Goal: Transaction & Acquisition: Purchase product/service

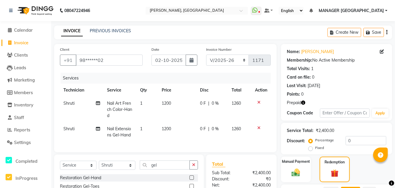
select select "3755"
select select "service"
select select "60471"
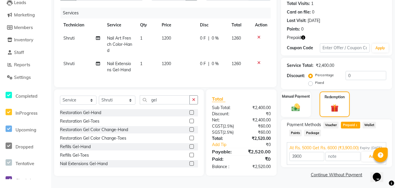
scroll to position [26, 0]
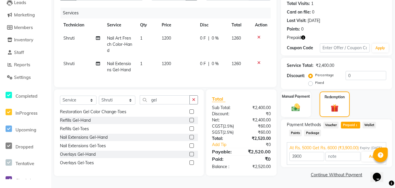
click at [258, 35] on icon at bounding box center [259, 37] width 3 height 4
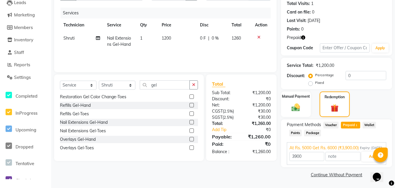
click at [258, 35] on icon at bounding box center [259, 37] width 3 height 4
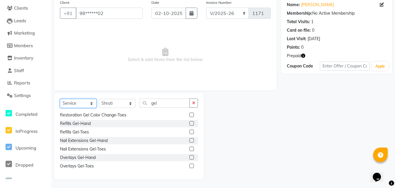
click at [84, 101] on select "Select Service Product Membership Package Voucher Prepaid Gift Card" at bounding box center [78, 103] width 37 height 9
click at [60, 108] on select "Select Service Product Membership Package Voucher Prepaid Gift Card" at bounding box center [78, 103] width 37 height 9
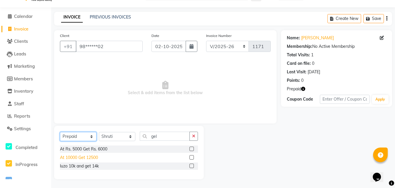
scroll to position [0, 0]
click at [81, 134] on select "Select Service Product Membership Package Voucher Prepaid Gift Card" at bounding box center [78, 136] width 37 height 9
select select "service"
click at [60, 132] on select "Select Service Product Membership Package Voucher Prepaid Gift Card" at bounding box center [78, 136] width 37 height 9
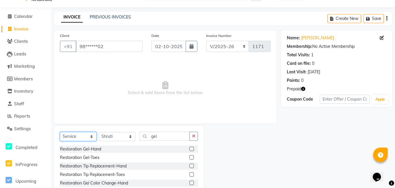
scroll to position [47, 0]
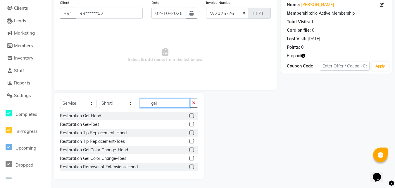
click at [157, 101] on input "gel" at bounding box center [165, 102] width 50 height 9
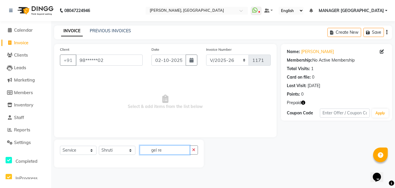
scroll to position [0, 0]
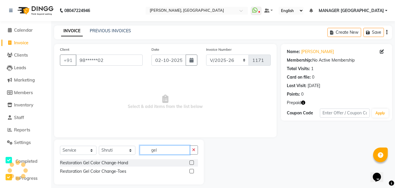
type input "gel"
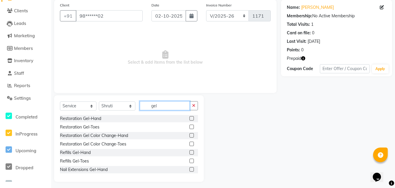
scroll to position [47, 0]
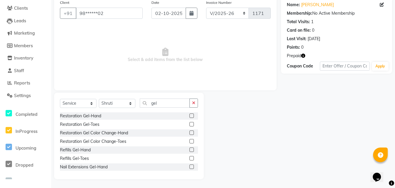
click at [190, 148] on label at bounding box center [192, 149] width 4 height 4
click at [190, 148] on input "checkbox" at bounding box center [192, 150] width 4 height 4
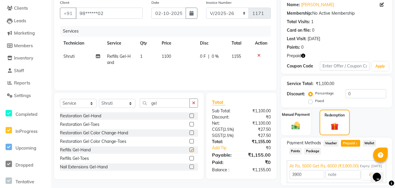
checkbox input "false"
click at [165, 57] on span "1100" at bounding box center [166, 56] width 9 height 5
select select "60471"
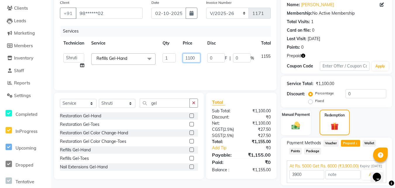
click at [192, 59] on input "1100" at bounding box center [192, 57] width 18 height 9
click at [191, 58] on input "1100" at bounding box center [192, 57] width 18 height 9
type input "1000"
click at [165, 105] on input "gel" at bounding box center [165, 102] width 50 height 9
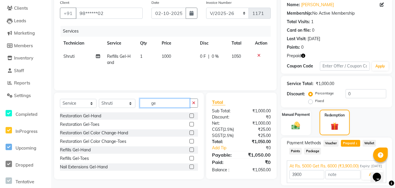
type input "g"
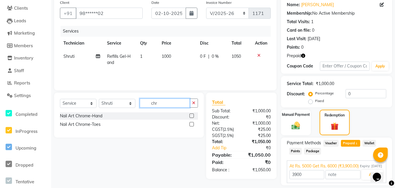
type input "chr"
click at [191, 115] on label at bounding box center [192, 115] width 4 height 4
click at [191, 115] on input "checkbox" at bounding box center [192, 116] width 4 height 4
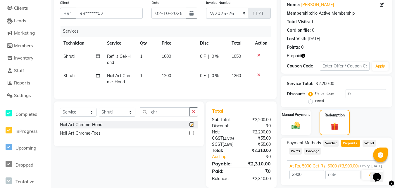
checkbox input "false"
click at [174, 77] on td "1200" at bounding box center [177, 78] width 38 height 19
select select "60471"
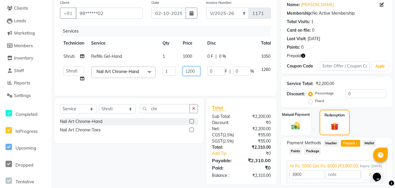
click at [189, 70] on input "1200" at bounding box center [192, 70] width 18 height 9
type input "2000"
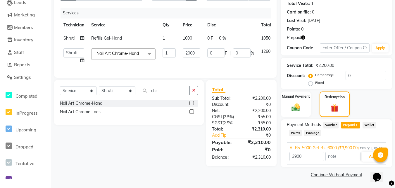
click at [183, 157] on div "Select Service Product Membership Package Voucher Prepaid Gift Card Select Tech…" at bounding box center [127, 123] width 154 height 86
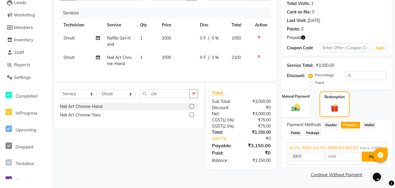
click at [367, 158] on button "Add" at bounding box center [372, 156] width 21 height 10
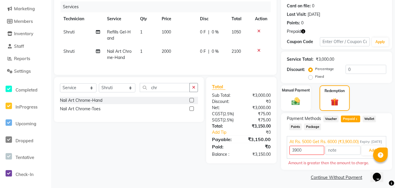
click at [378, 114] on div "Payment Methods Voucher Prepaid 1 Wallet Points Package At Rs. 5000 Get Rs. 600…" at bounding box center [336, 141] width 111 height 56
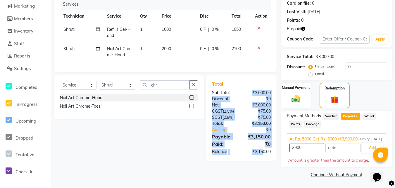
drag, startPoint x: 262, startPoint y: 161, endPoint x: 248, endPoint y: 47, distance: 115.3
click at [248, 47] on div "Client +91 98******02 Date [DATE] Invoice Number BTH/2025-26 RED/2025-26 V/2025…" at bounding box center [166, 74] width 232 height 209
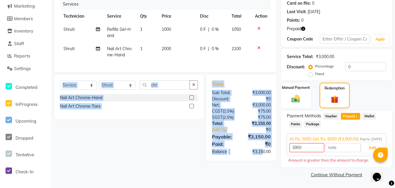
click at [261, 172] on div "Client +91 98******02 Date [DATE] Invoice Number BTH/2025-26 RED/2025-26 V/2025…" at bounding box center [166, 74] width 232 height 209
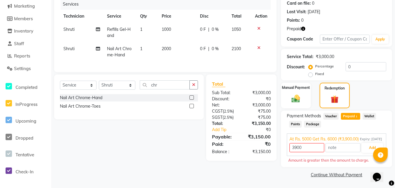
click at [329, 113] on span "Voucher" at bounding box center [332, 116] width 16 height 7
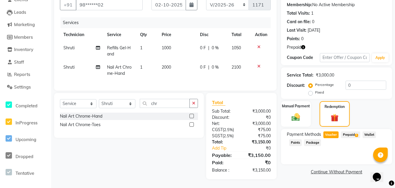
click at [352, 131] on span "Prepaid 1" at bounding box center [350, 134] width 19 height 7
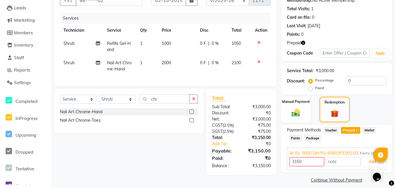
scroll to position [71, 0]
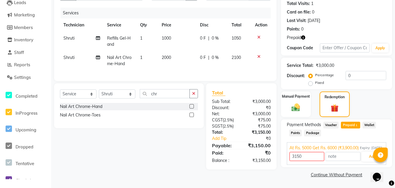
click at [375, 95] on div "Manual Payment Redemption" at bounding box center [337, 104] width 120 height 26
click at [370, 152] on button "Add" at bounding box center [372, 156] width 21 height 10
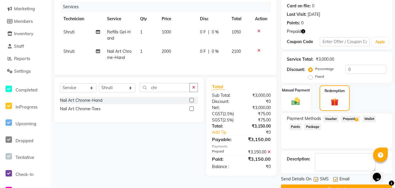
scroll to position [85, 0]
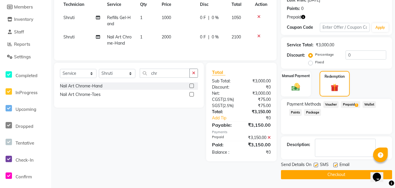
click at [313, 171] on button "Checkout" at bounding box center [336, 174] width 111 height 9
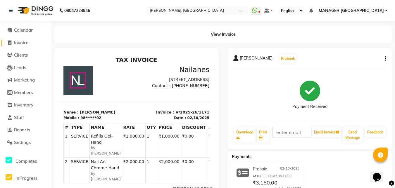
click at [20, 40] on span "Invoice" at bounding box center [21, 43] width 14 height 6
select select "service"
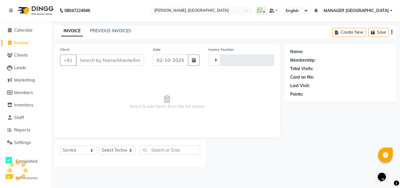
type input "1172"
select select "3755"
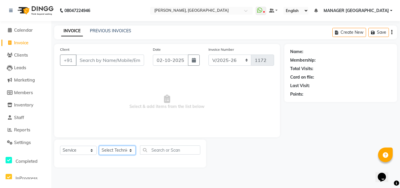
click at [115, 150] on select "Select Technician [PERSON_NAME] MANAGER GREEN [PERSON_NAME]" at bounding box center [117, 149] width 37 height 9
select select "80823"
click at [99, 145] on select "Select Technician [PERSON_NAME] MANAGER GREEN [PERSON_NAME]" at bounding box center [117, 149] width 37 height 9
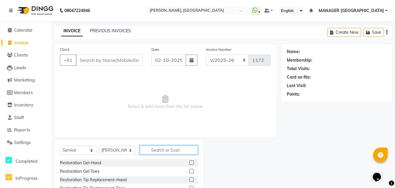
click at [178, 149] on input "text" at bounding box center [169, 149] width 58 height 9
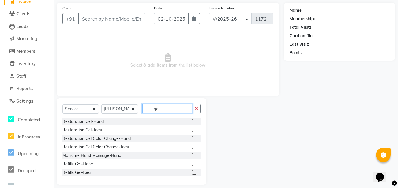
scroll to position [43, 0]
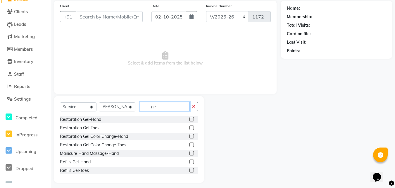
type input "ge"
click at [190, 118] on label at bounding box center [192, 119] width 4 height 4
click at [190, 118] on input "checkbox" at bounding box center [192, 119] width 4 height 4
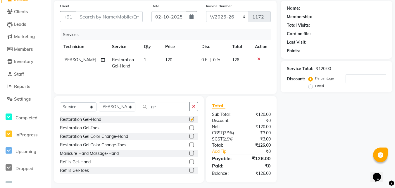
checkbox input "false"
click at [258, 60] on icon at bounding box center [259, 59] width 3 height 4
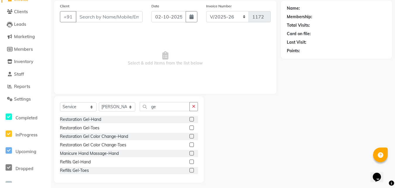
click at [190, 136] on label at bounding box center [192, 136] width 4 height 4
click at [190, 136] on input "checkbox" at bounding box center [192, 136] width 4 height 4
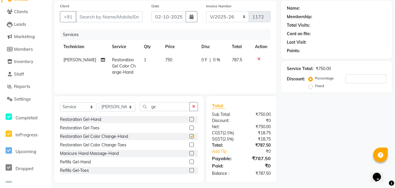
checkbox input "false"
click at [190, 144] on label at bounding box center [192, 144] width 4 height 4
click at [190, 144] on input "checkbox" at bounding box center [192, 145] width 4 height 4
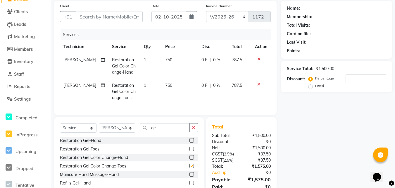
checkbox input "false"
click at [169, 59] on td "750" at bounding box center [180, 65] width 36 height 25
select select "80823"
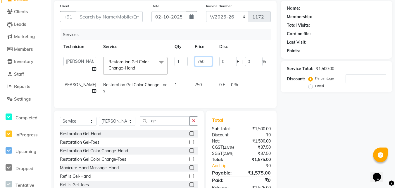
click at [196, 58] on input "750" at bounding box center [204, 61] width 18 height 9
type input "7"
type input "500"
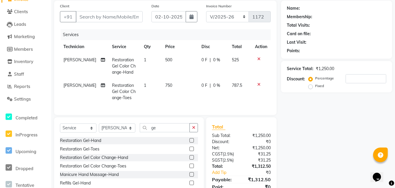
click at [189, 90] on td "750" at bounding box center [180, 91] width 36 height 25
select select "80823"
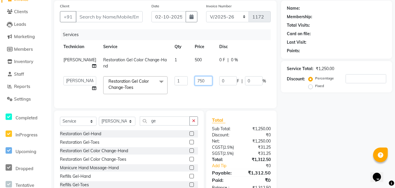
click at [198, 80] on input "750" at bounding box center [204, 80] width 18 height 9
type input "7"
type input "500"
click at [291, 129] on div "Name: Membership: Total Visits: Card on file: Last Visit: Points: Service Total…" at bounding box center [339, 99] width 116 height 196
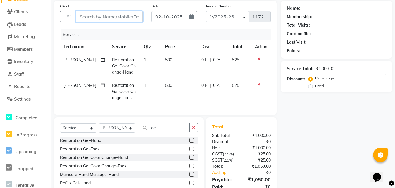
click at [99, 13] on input "Client" at bounding box center [109, 16] width 67 height 11
type input "8"
type input "0"
type input "8826914473"
drag, startPoint x: 128, startPoint y: 19, endPoint x: 103, endPoint y: 25, distance: 25.6
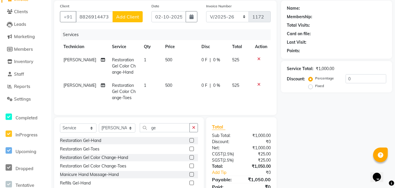
click at [103, 25] on div "Client [PHONE_NUMBER] Add Client" at bounding box center [102, 15] width 92 height 24
click at [120, 19] on span "Add Client" at bounding box center [127, 17] width 23 height 6
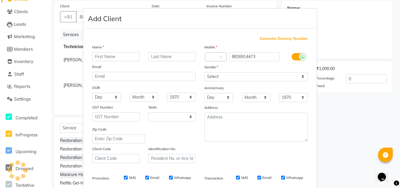
select select "21"
type input "[PERSON_NAME]"
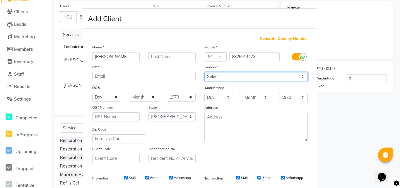
click at [215, 77] on select "Select [DEMOGRAPHIC_DATA] [DEMOGRAPHIC_DATA] Other Prefer Not To Say" at bounding box center [255, 76] width 103 height 9
select select "[DEMOGRAPHIC_DATA]"
click at [204, 72] on select "Select [DEMOGRAPHIC_DATA] [DEMOGRAPHIC_DATA] Other Prefer Not To Say" at bounding box center [255, 76] width 103 height 9
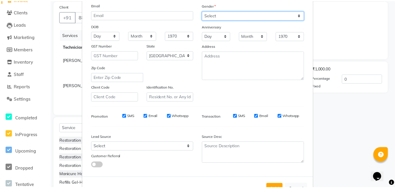
scroll to position [73, 0]
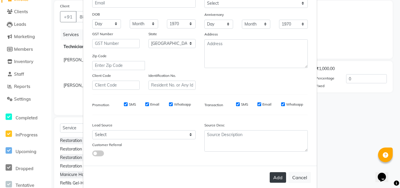
click at [271, 174] on button "Add" at bounding box center [278, 177] width 16 height 11
type input "88******73"
select select
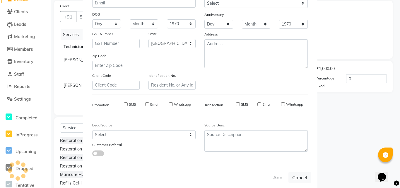
select select "null"
select select
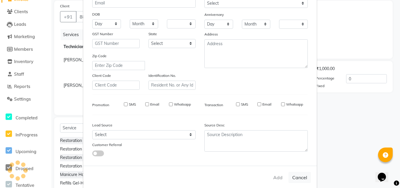
checkbox input "false"
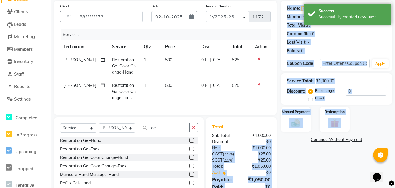
drag, startPoint x: 257, startPoint y: 143, endPoint x: 282, endPoint y: 159, distance: 30.0
click at [282, 159] on div "Client +91 88******73 Date [DATE] Invoice Number BTH/2025-26 RED/2025-26 V/2025…" at bounding box center [223, 102] width 347 height 203
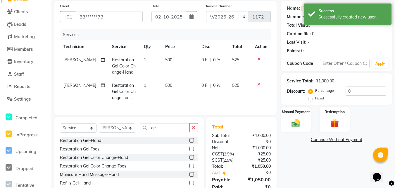
click at [313, 158] on div "Name: [PERSON_NAME] Membership: No Active Membership Total Visits: Card on file…" at bounding box center [339, 102] width 116 height 203
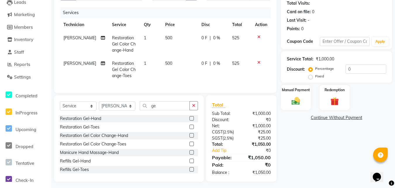
scroll to position [72, 0]
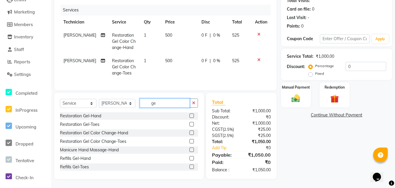
click at [172, 100] on input "ge" at bounding box center [165, 102] width 50 height 9
type input "g"
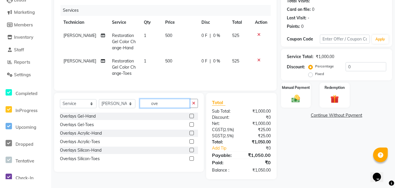
scroll to position [72, 0]
type input "over"
click at [192, 133] on label at bounding box center [192, 133] width 4 height 4
click at [192, 133] on input "checkbox" at bounding box center [192, 133] width 4 height 4
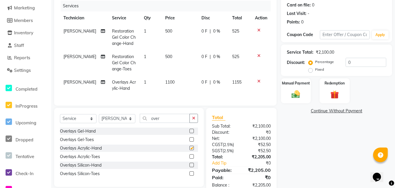
checkbox input "false"
click at [171, 84] on span "1100" at bounding box center [169, 81] width 9 height 5
select select "80823"
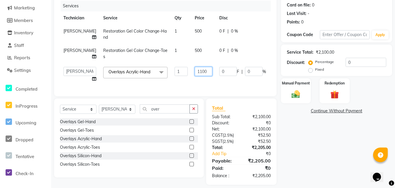
click at [195, 70] on input "1100" at bounding box center [204, 71] width 18 height 9
type input "600"
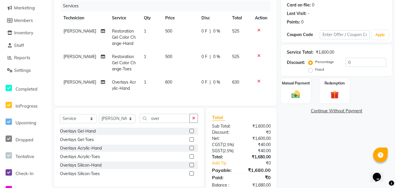
click at [293, 141] on div "Name: [PERSON_NAME] Membership: No Active Membership Total Visits: Card on file…" at bounding box center [339, 83] width 116 height 222
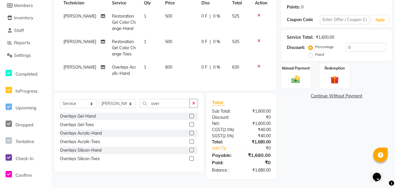
scroll to position [80, 0]
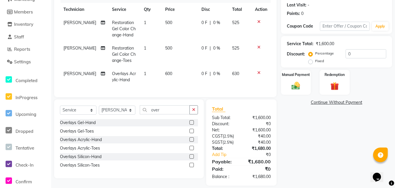
click at [165, 72] on span "600" at bounding box center [168, 73] width 7 height 5
select select "80823"
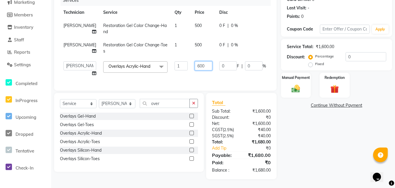
click at [195, 61] on input "600" at bounding box center [204, 65] width 18 height 9
type input "700"
click at [297, 133] on div "Name: [PERSON_NAME] Membership: No Active Membership Total Visits: Card on file…" at bounding box center [339, 72] width 116 height 212
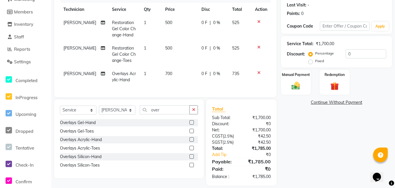
click at [316, 62] on label "Fixed" at bounding box center [320, 60] width 9 height 5
click at [312, 62] on input "Fixed" at bounding box center [312, 61] width 4 height 4
radio input "true"
click at [349, 53] on input "0" at bounding box center [366, 53] width 41 height 9
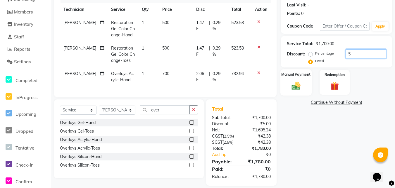
type input "5"
click at [300, 85] on img at bounding box center [296, 85] width 14 height 10
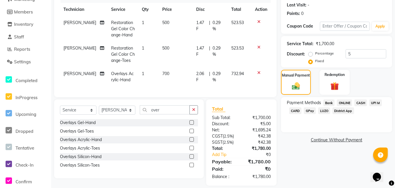
click at [360, 102] on span "CASH" at bounding box center [361, 102] width 13 height 7
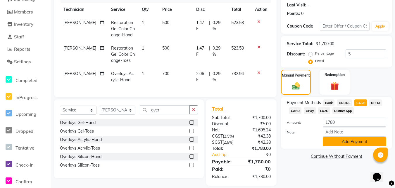
click at [349, 144] on button "Add Payment" at bounding box center [355, 141] width 64 height 9
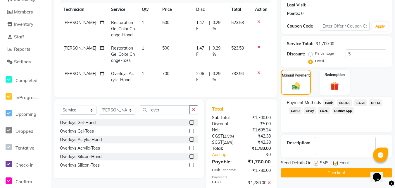
click at [327, 174] on button "Checkout" at bounding box center [336, 172] width 111 height 9
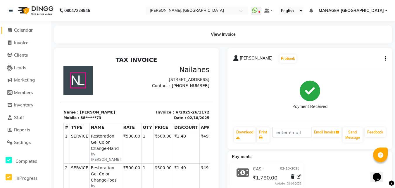
click at [31, 33] on link "Calendar" at bounding box center [25, 30] width 48 height 7
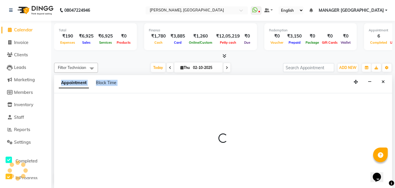
select select "68926"
select select "tentative"
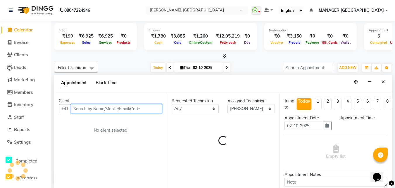
select select "570"
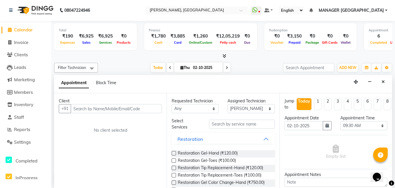
click at [25, 31] on span "Calendar" at bounding box center [23, 30] width 19 height 6
click at [222, 54] on span at bounding box center [223, 56] width 6 height 6
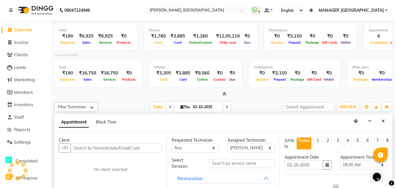
scroll to position [40, 0]
